Goal: Find specific page/section: Find specific page/section

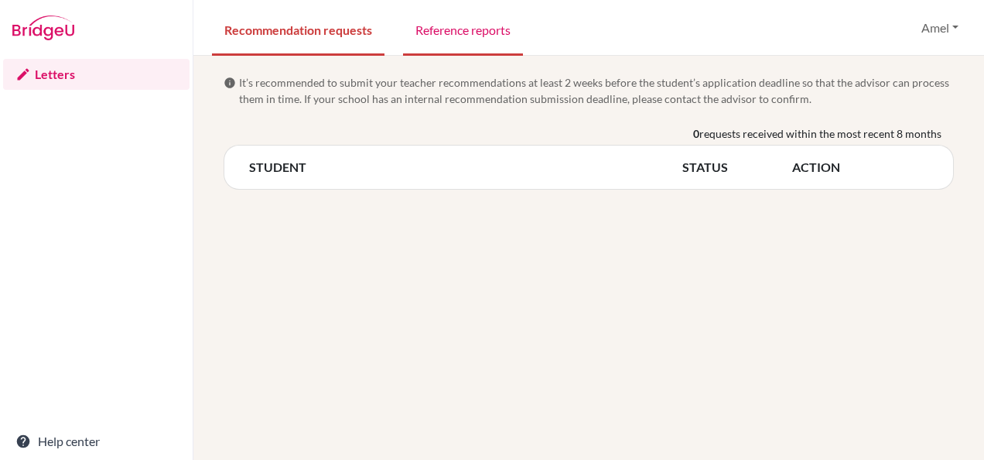
click at [446, 32] on link "Reference reports" at bounding box center [463, 28] width 120 height 53
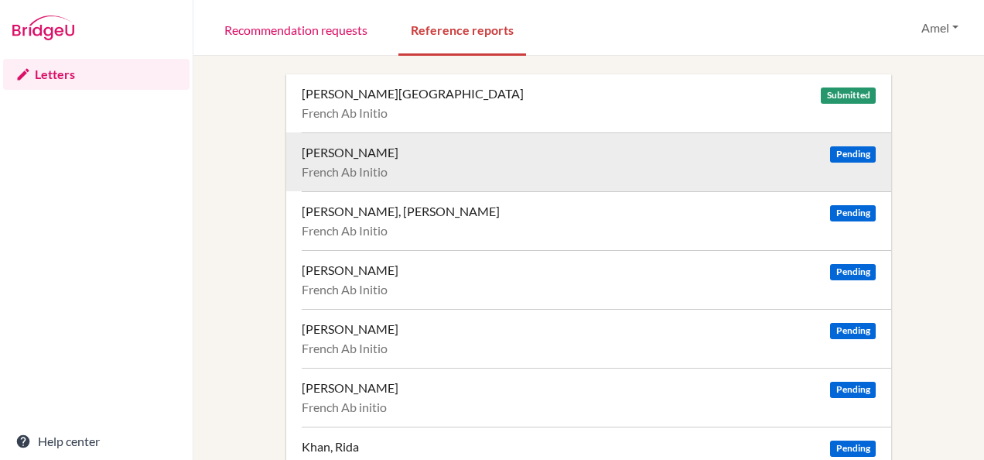
scroll to position [492, 0]
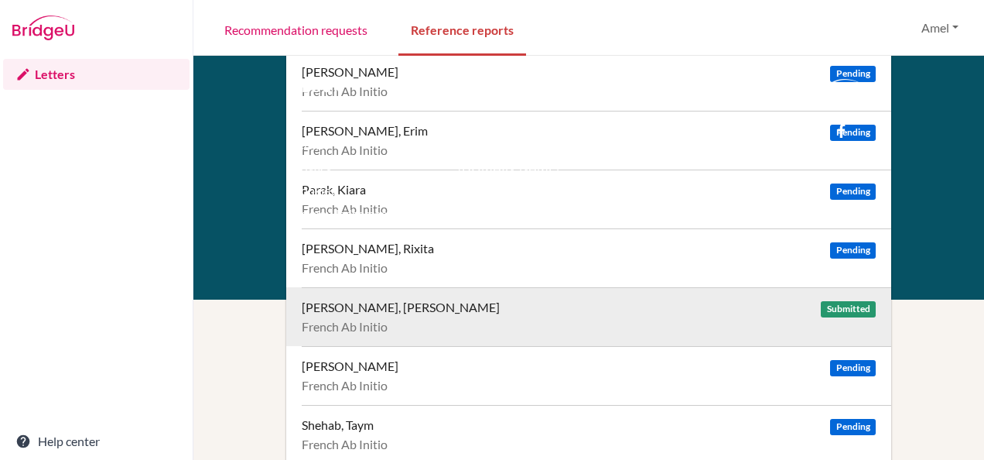
click at [405, 301] on div "[PERSON_NAME], [PERSON_NAME]" at bounding box center [401, 306] width 198 height 15
